Goal: Transaction & Acquisition: Purchase product/service

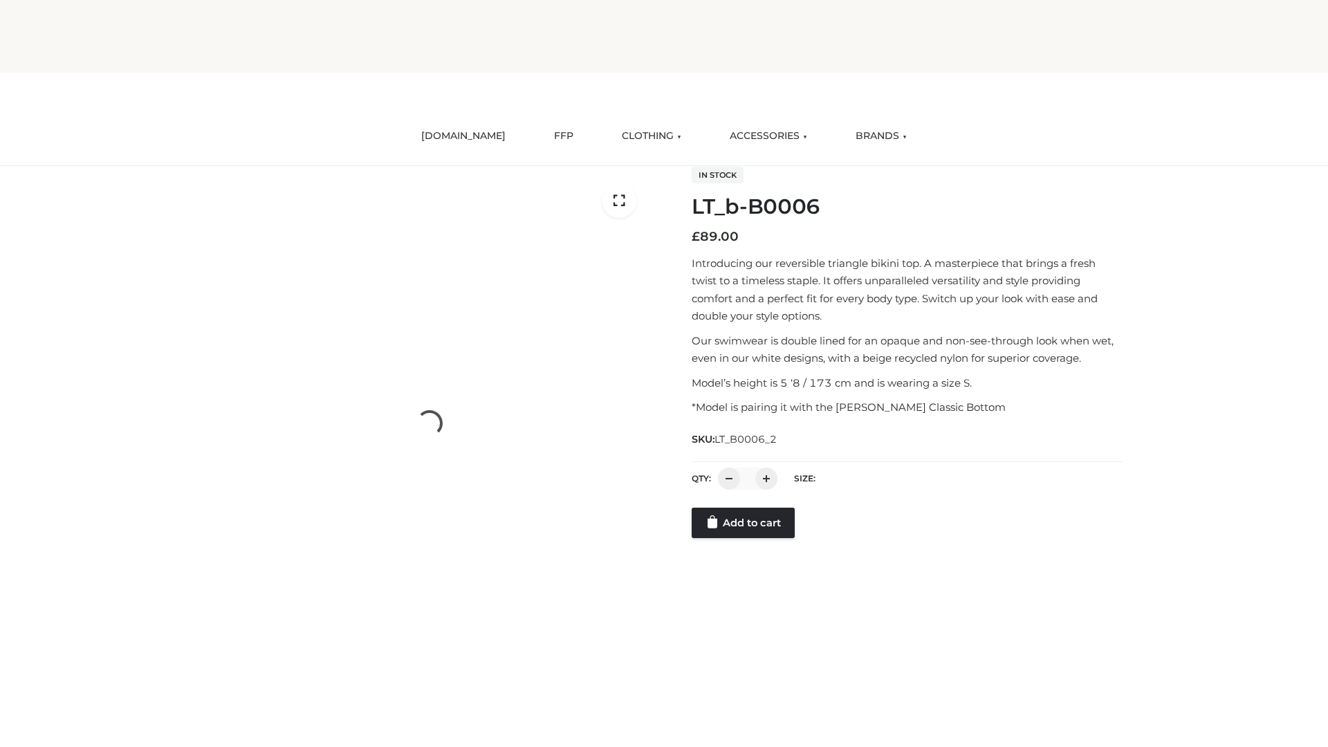
click at [744, 538] on link "Add to cart" at bounding box center [743, 523] width 103 height 30
